Goal: Information Seeking & Learning: Learn about a topic

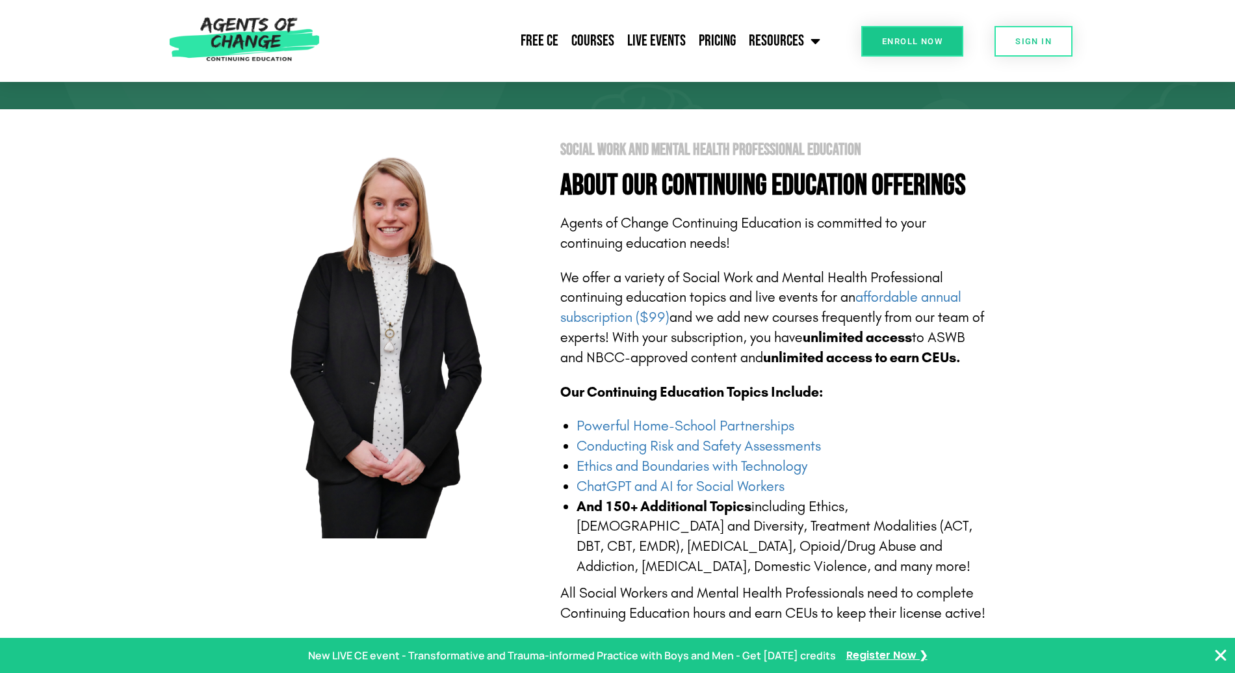
scroll to position [188, 0]
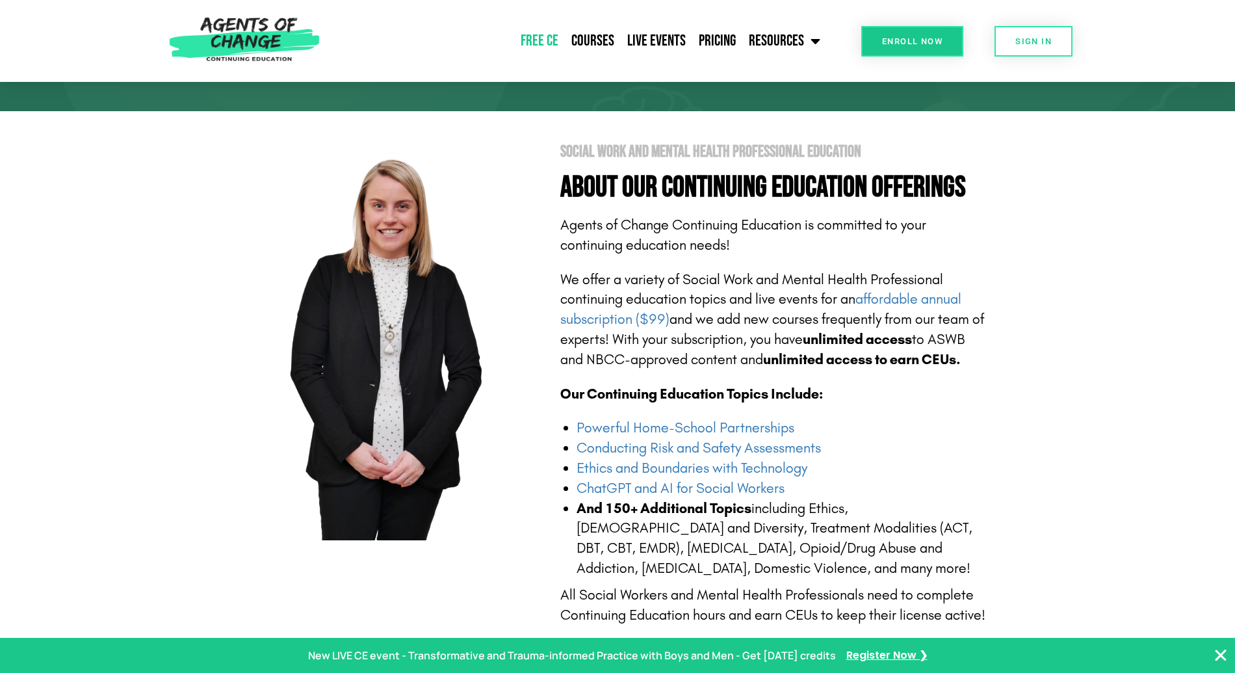
click at [540, 36] on link "Free CE" at bounding box center [539, 41] width 51 height 32
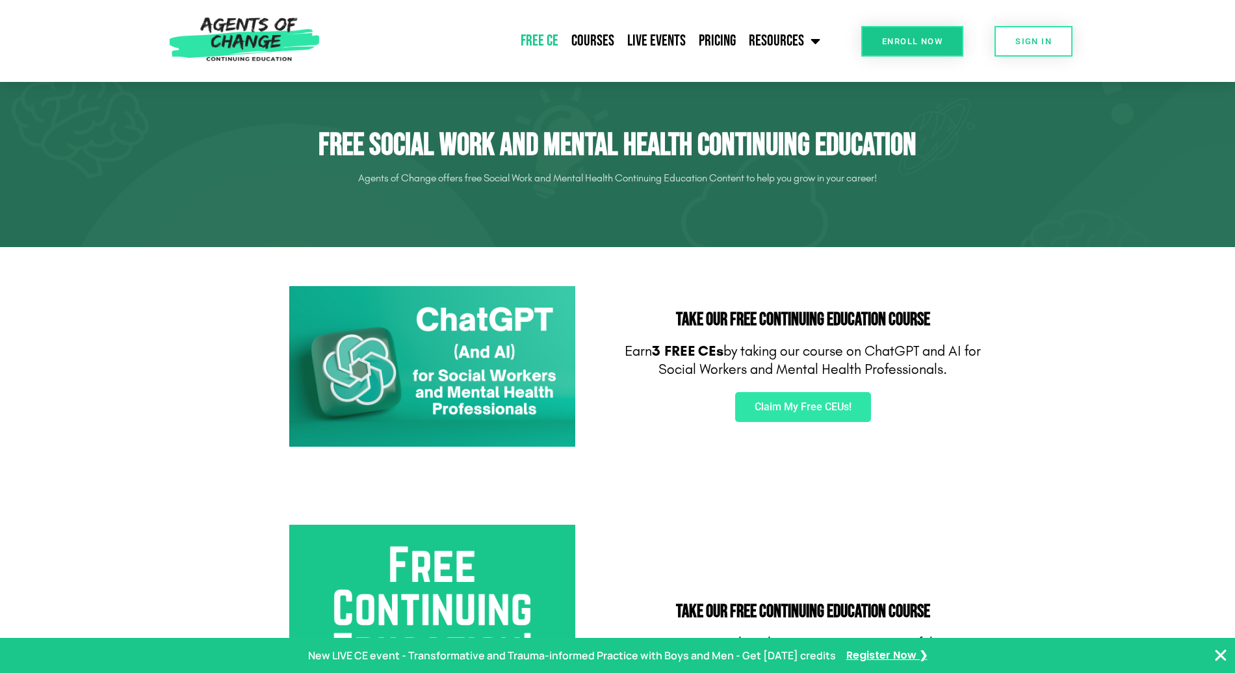
scroll to position [23, 0]
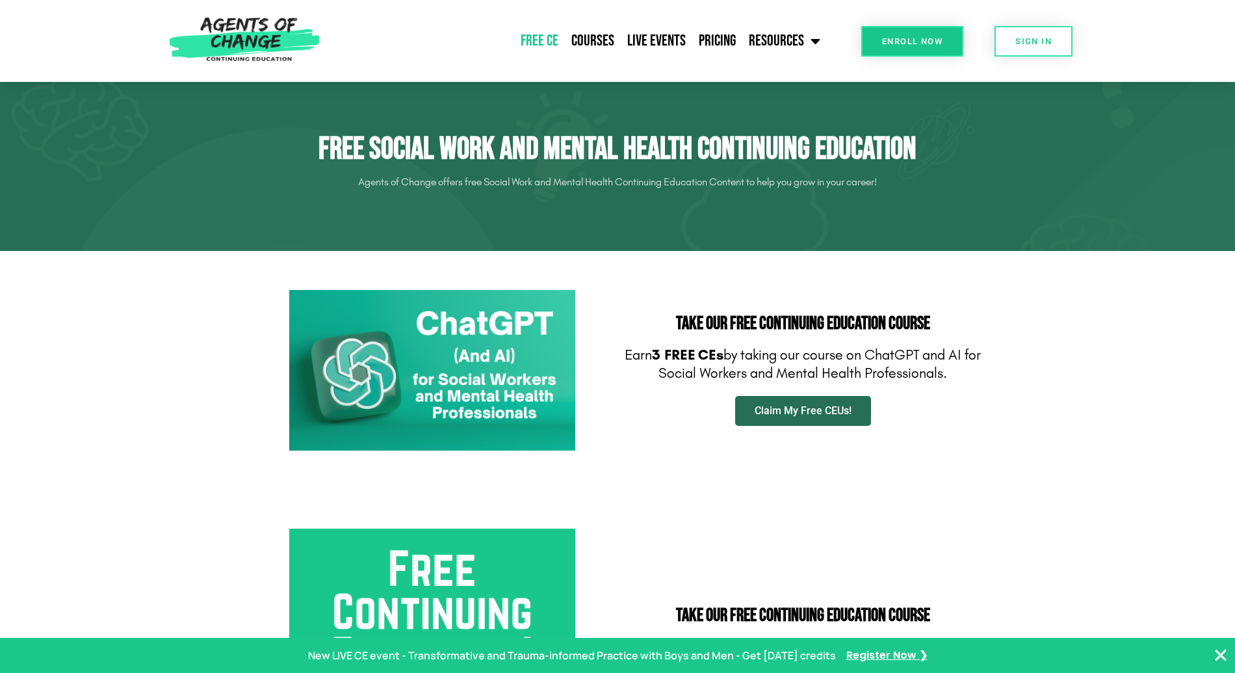
click at [816, 402] on link "Claim My Free CEUs!" at bounding box center [803, 411] width 136 height 30
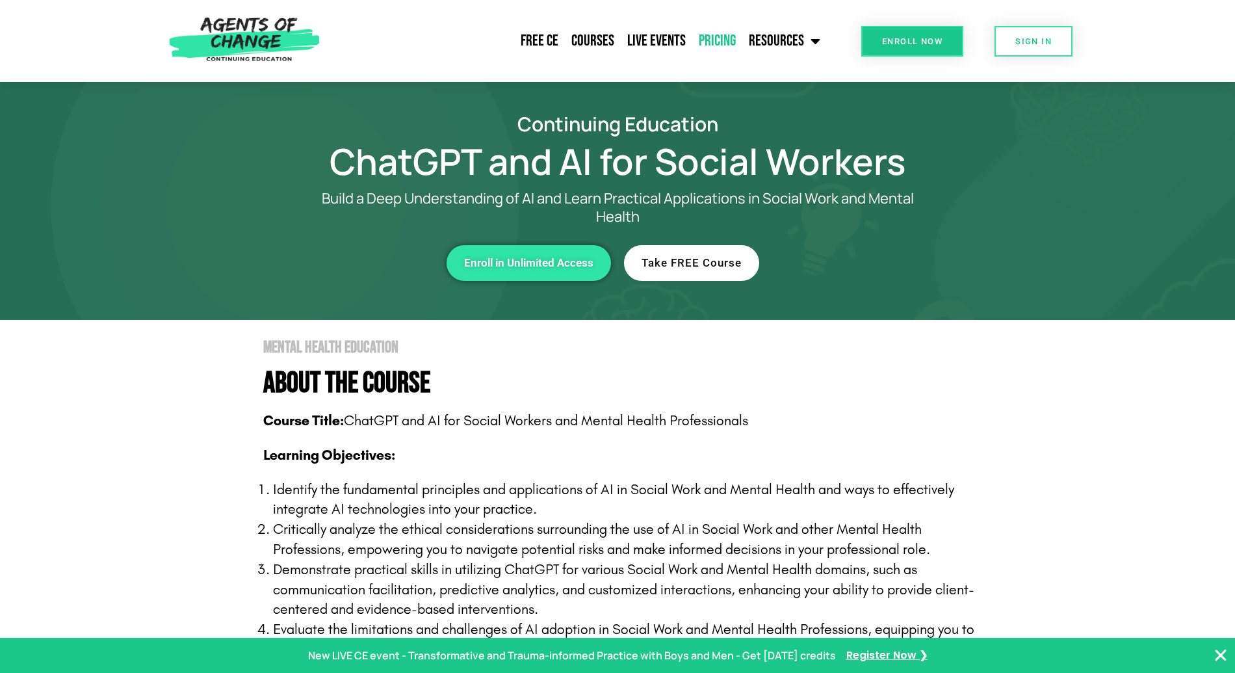
click at [725, 38] on link "Pricing" at bounding box center [717, 41] width 50 height 32
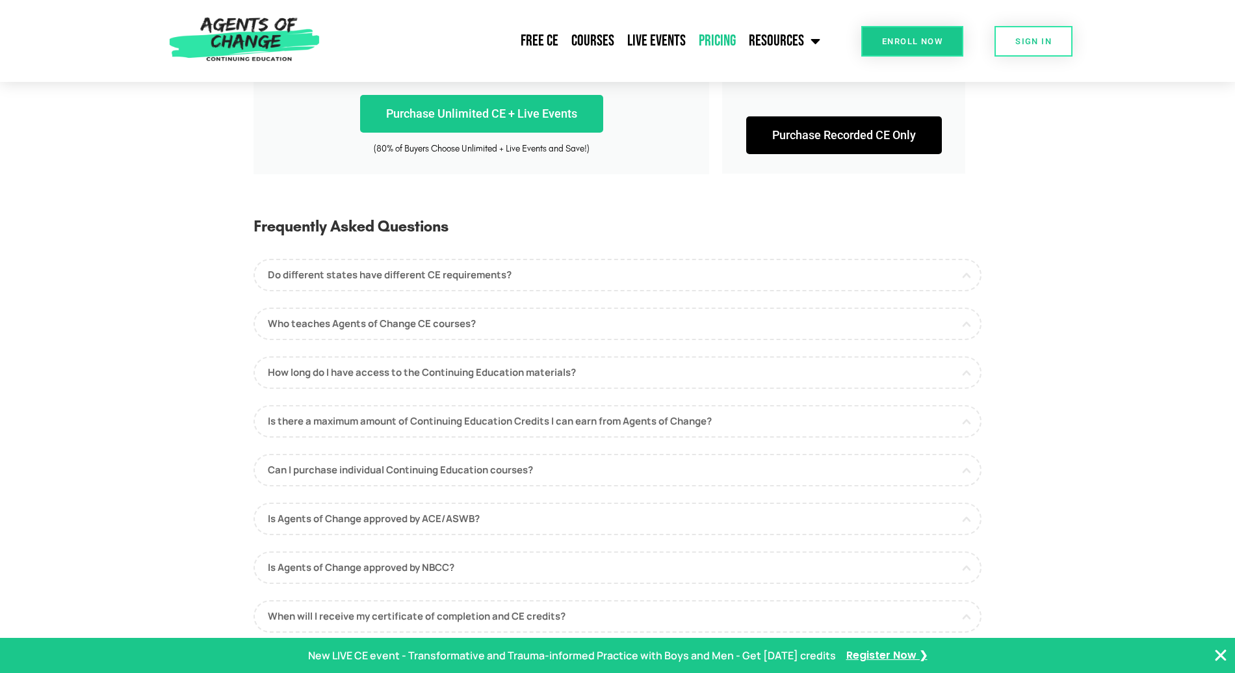
scroll to position [508, 0]
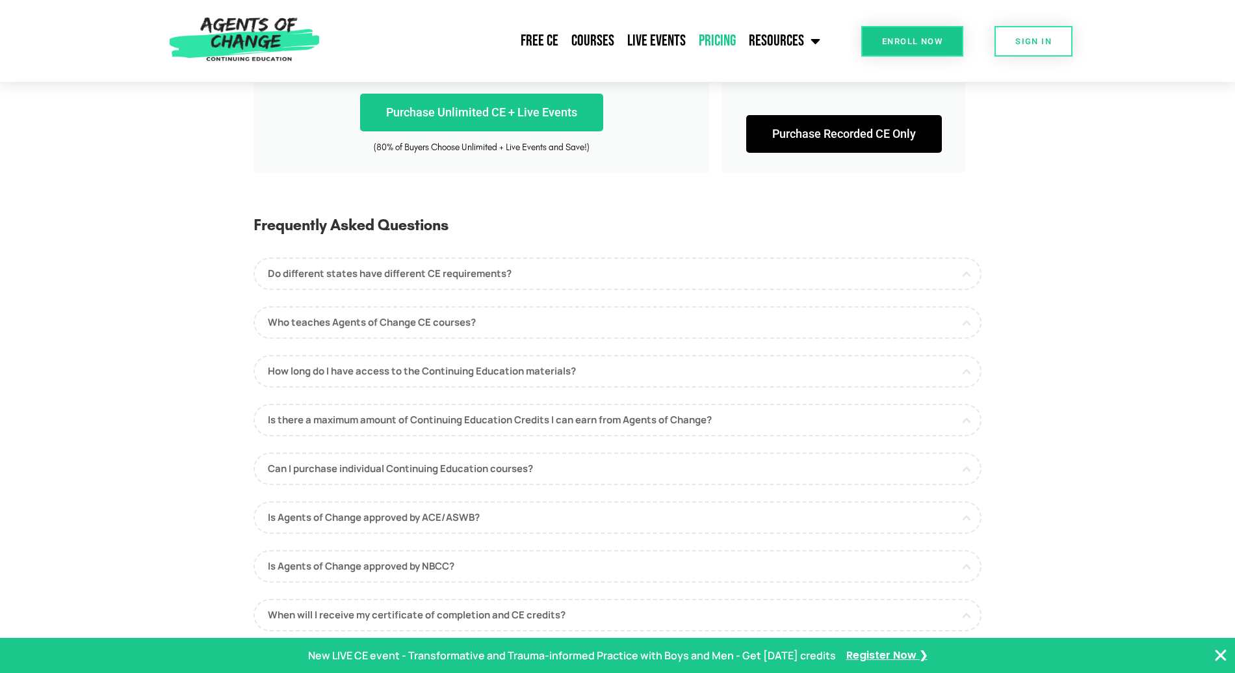
click at [707, 266] on link "Do different states have different CE requirements?" at bounding box center [617, 273] width 728 height 32
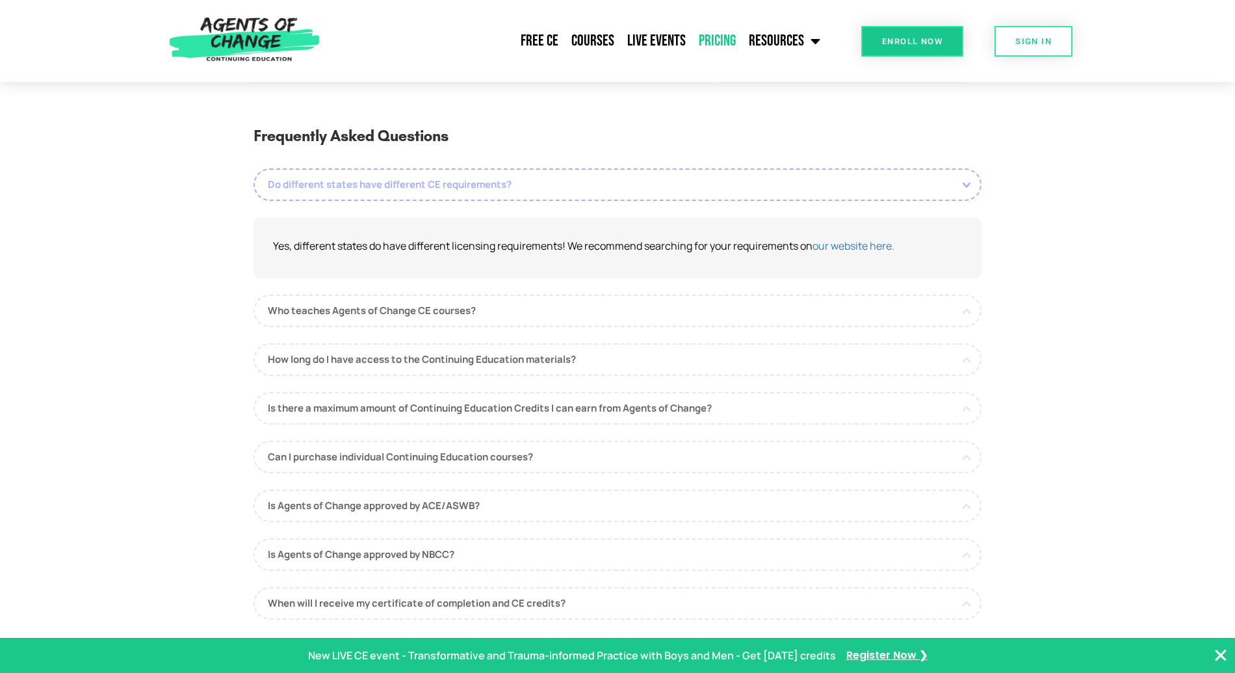
scroll to position [598, 0]
click at [834, 246] on link "our website here." at bounding box center [853, 244] width 82 height 14
click at [168, 260] on section "Frequently Asked Questions Do different states have different CE requirements? …" at bounding box center [617, 383] width 1235 height 560
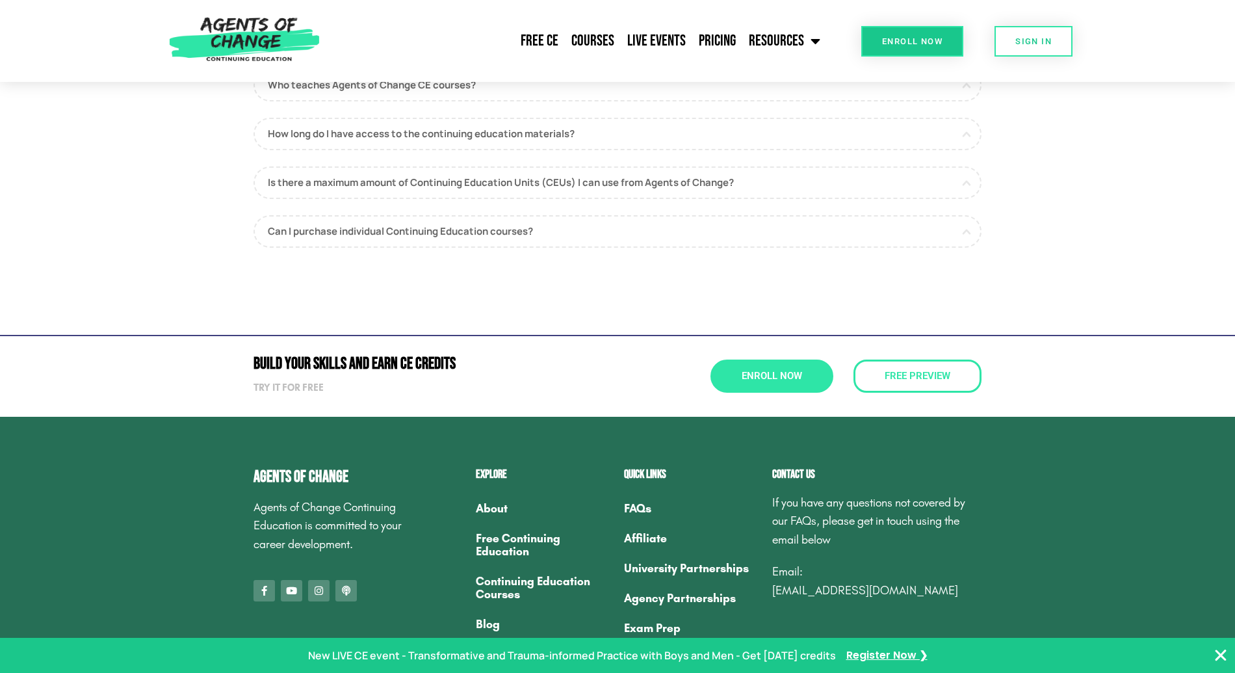
scroll to position [6655, 0]
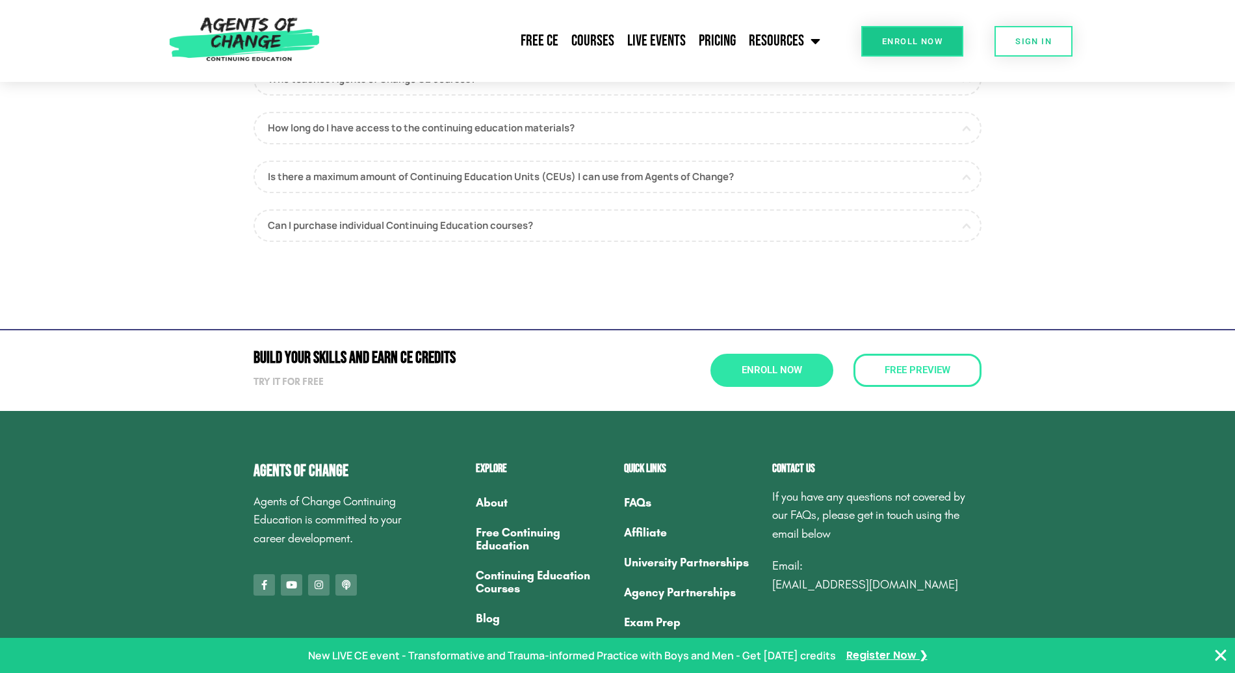
click at [172, 287] on section "Continuing Education Frequently Asked Questions Do different states have differ…" at bounding box center [617, 118] width 1235 height 337
